Goal: Task Accomplishment & Management: Complete application form

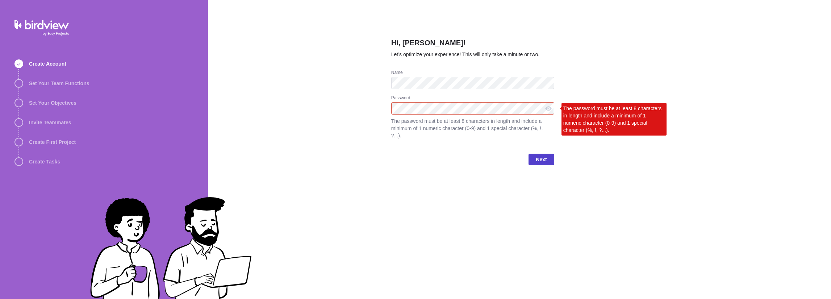
click at [541, 155] on span "Next" at bounding box center [541, 159] width 11 height 9
click at [540, 155] on span "Next" at bounding box center [541, 159] width 11 height 9
click at [547, 109] on div at bounding box center [549, 108] width 12 height 12
click at [543, 155] on span "Next" at bounding box center [541, 159] width 11 height 9
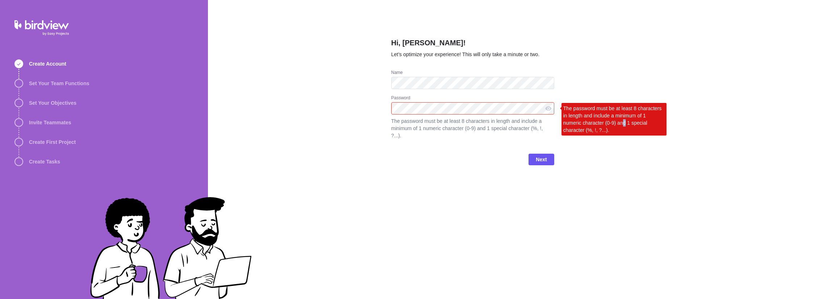
click at [624, 124] on div "The password must be at least 8 characters in length and include a minimum of 1…" at bounding box center [614, 119] width 105 height 33
click at [282, 95] on div "Hi, [PERSON_NAME]! Let’s optimize your experience! This will only take a minute…" at bounding box center [520, 149] width 624 height 299
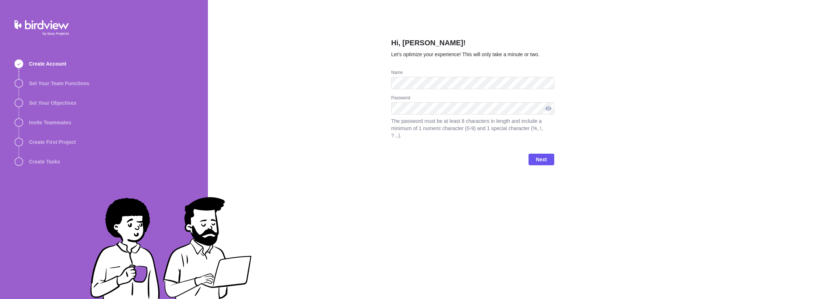
click at [548, 109] on div at bounding box center [549, 108] width 12 height 12
click at [537, 155] on span "Next" at bounding box center [541, 159] width 11 height 9
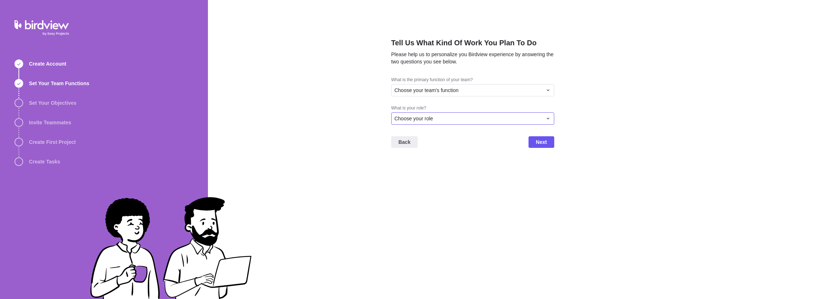
click at [470, 117] on div "Choose your role" at bounding box center [469, 118] width 148 height 7
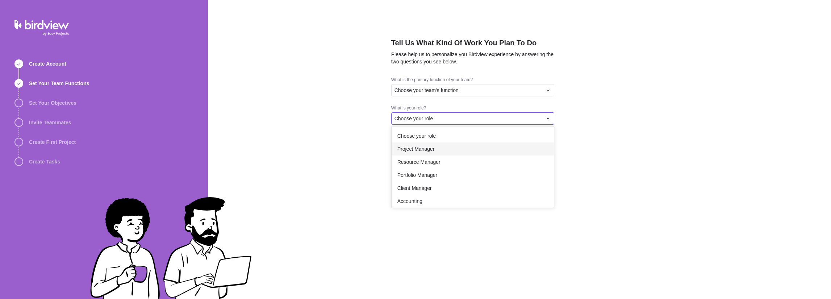
drag, startPoint x: 444, startPoint y: 147, endPoint x: 440, endPoint y: 152, distance: 5.9
click at [440, 152] on div "Project Manager" at bounding box center [473, 148] width 162 height 13
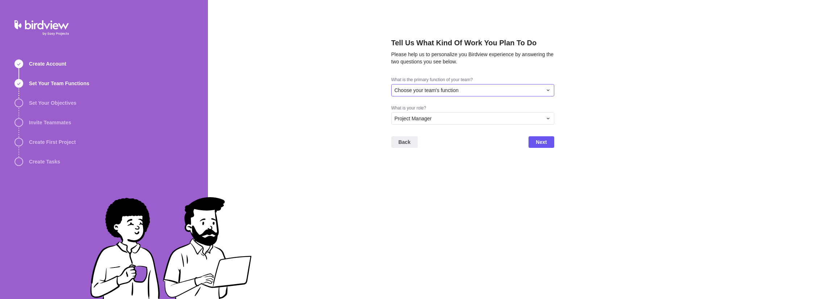
click at [443, 89] on span "Choose your team's function" at bounding box center [427, 90] width 64 height 7
click at [430, 122] on span "Consulting/Professional Services" at bounding box center [434, 120] width 74 height 7
click at [543, 145] on span "Next" at bounding box center [541, 142] width 11 height 9
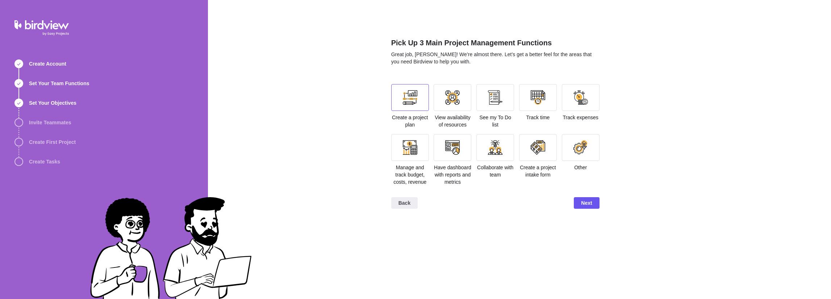
click at [413, 104] on div at bounding box center [410, 97] width 14 height 14
click at [541, 151] on div at bounding box center [538, 147] width 14 height 14
click at [495, 98] on div at bounding box center [495, 97] width 14 height 14
click at [551, 102] on div at bounding box center [538, 97] width 38 height 27
click at [542, 102] on div at bounding box center [538, 97] width 14 height 14
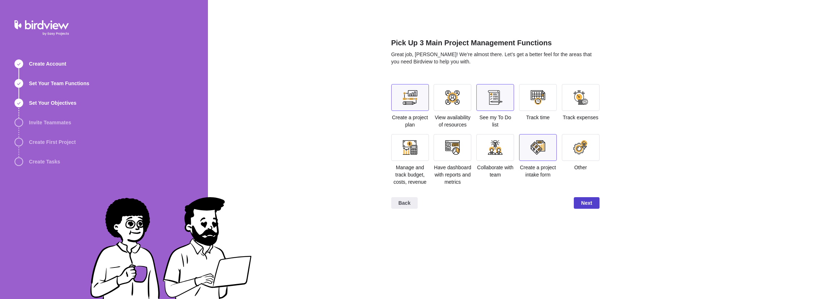
click at [583, 199] on span "Next" at bounding box center [586, 203] width 11 height 9
